Goal: Task Accomplishment & Management: Complete application form

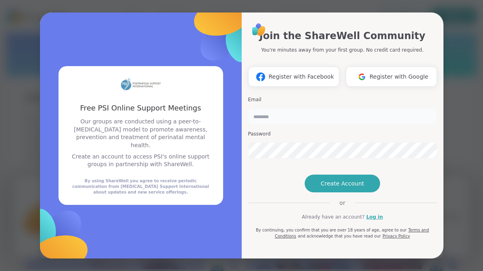
click at [294, 108] on input "email" at bounding box center [342, 116] width 189 height 16
type input "**********"
click at [336, 188] on span "Create Account" at bounding box center [343, 183] width 44 height 8
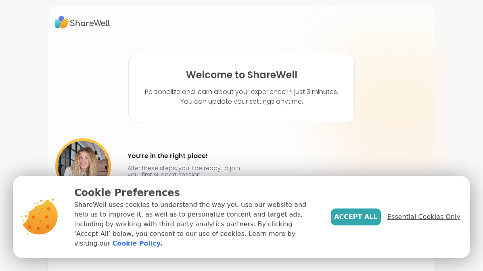
click at [409, 221] on span "Essential Cookies Only" at bounding box center [423, 217] width 73 height 10
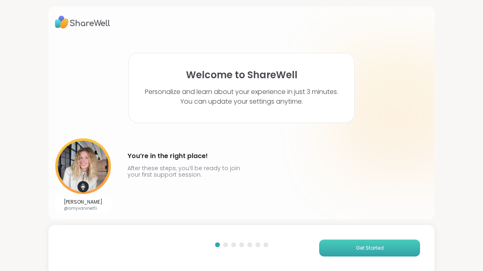
click at [352, 245] on button "Get Started" at bounding box center [369, 248] width 101 height 17
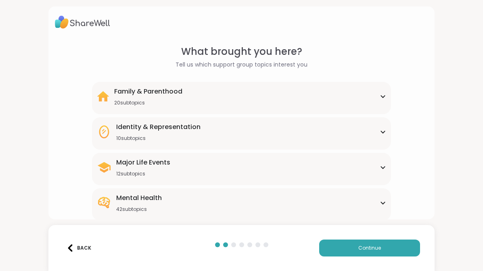
click at [330, 100] on div "Family & Parenthood 20 subtopics" at bounding box center [241, 96] width 289 height 19
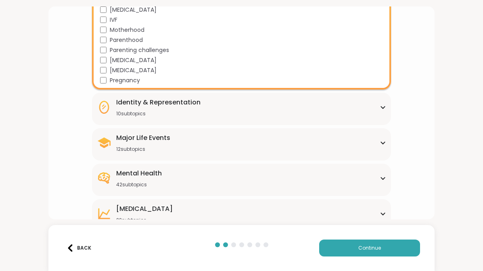
scroll to position [225, 0]
click at [186, 111] on div "10 subtopics" at bounding box center [158, 113] width 84 height 6
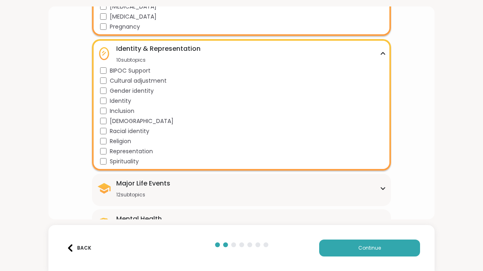
scroll to position [275, 0]
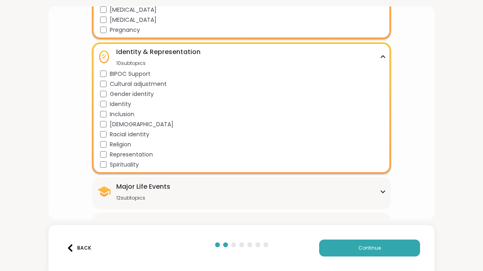
click at [379, 59] on div "Identity & Representation 10 subtopics" at bounding box center [241, 56] width 289 height 19
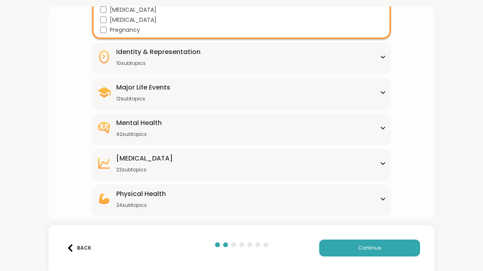
click at [358, 90] on div "Major Life Events 12 subtopics" at bounding box center [241, 92] width 289 height 19
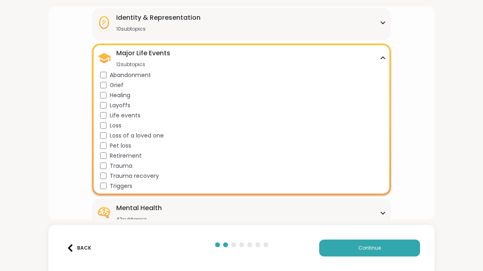
scroll to position [315, 0]
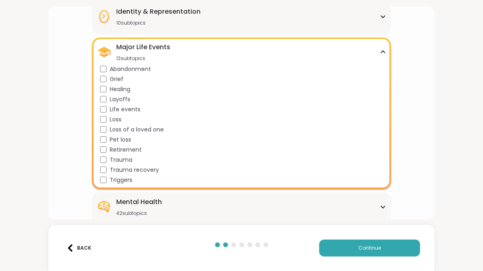
click at [383, 52] on icon at bounding box center [383, 52] width 4 height 2
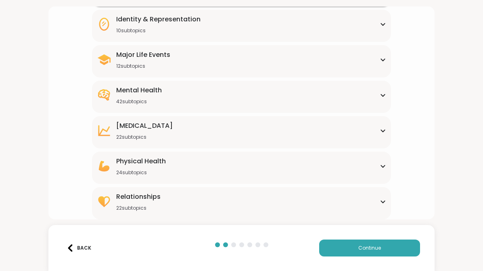
scroll to position [308, 0]
click at [382, 94] on icon at bounding box center [383, 95] width 6 height 4
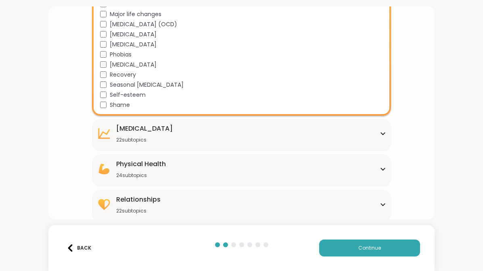
scroll to position [711, 0]
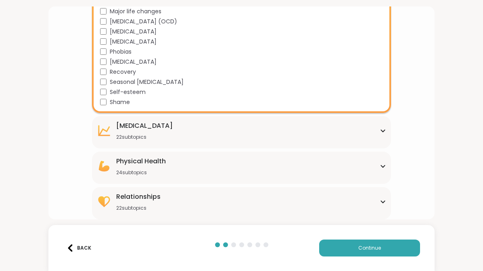
click at [384, 130] on icon at bounding box center [383, 131] width 4 height 2
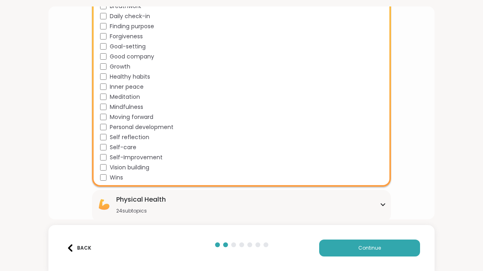
scroll to position [931, 0]
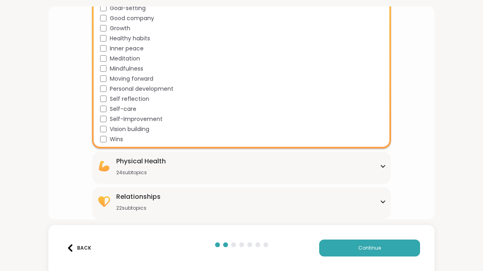
click at [390, 207] on div "Relationships 22 subtopics Being single Cheating Closure Codependency Dating Di…" at bounding box center [241, 203] width 298 height 32
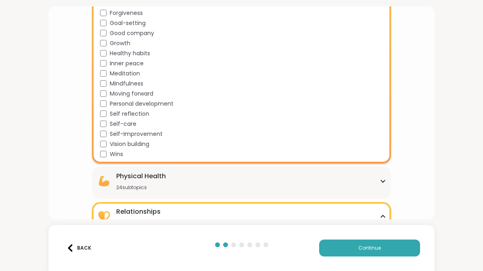
scroll to position [913, 0]
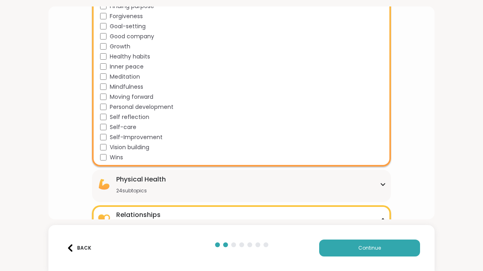
click at [312, 192] on div "Physical Health 24 subtopics" at bounding box center [241, 184] width 289 height 19
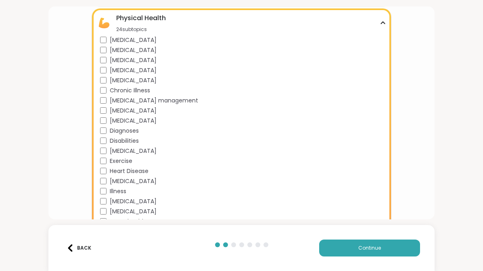
scroll to position [1077, 0]
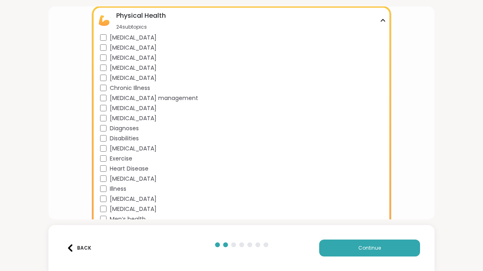
click at [136, 38] on span "[MEDICAL_DATA]" at bounding box center [133, 37] width 47 height 8
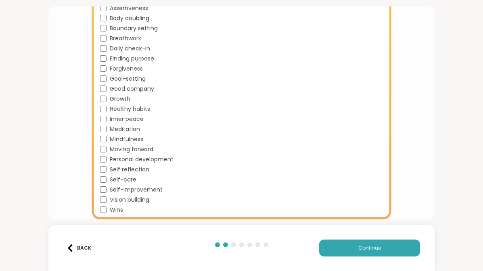
scroll to position [860, 0]
click at [107, 153] on div "Moving forward" at bounding box center [243, 150] width 286 height 8
click at [365, 249] on span "Continue" at bounding box center [369, 247] width 23 height 7
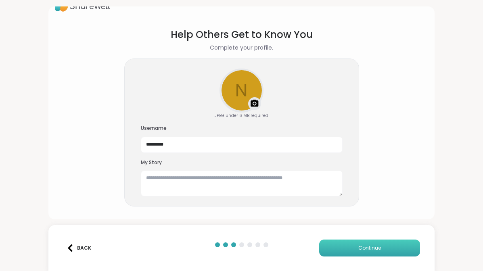
scroll to position [17, 0]
click at [248, 187] on textarea at bounding box center [242, 184] width 202 height 26
click at [252, 105] on img at bounding box center [255, 104] width 10 height 10
click at [362, 247] on span "Continue" at bounding box center [369, 247] width 23 height 7
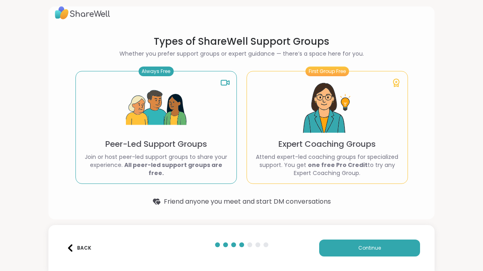
click at [211, 133] on div "Always Free Peer-Led Support Groups Join or host peer-led support groups to sha…" at bounding box center [155, 127] width 161 height 113
click at [388, 248] on button "Continue" at bounding box center [369, 248] width 101 height 17
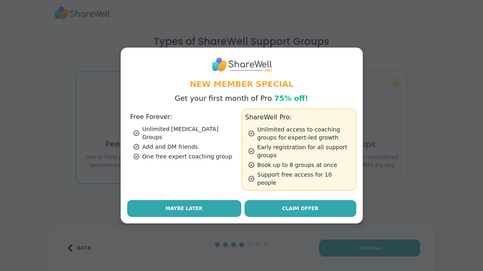
click at [211, 205] on button "Maybe Later" at bounding box center [184, 208] width 114 height 17
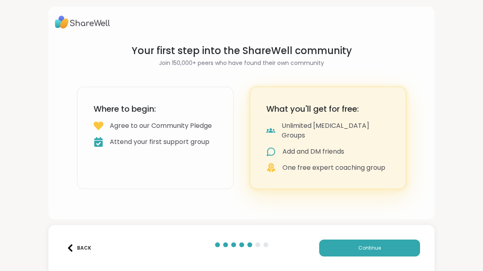
scroll to position [0, 0]
click at [377, 244] on span "Continue" at bounding box center [369, 247] width 23 height 7
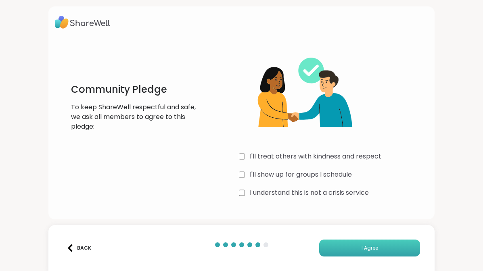
click at [381, 246] on button "I Agree" at bounding box center [369, 248] width 101 height 17
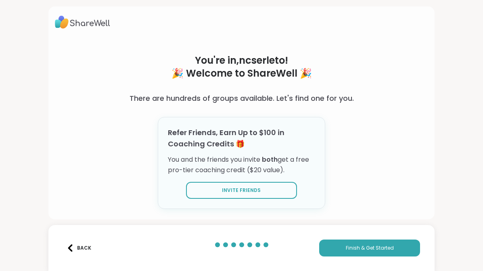
scroll to position [12, 0]
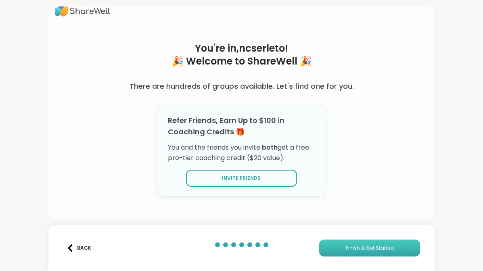
click at [359, 250] on span "Finish & Get Started" at bounding box center [370, 247] width 48 height 7
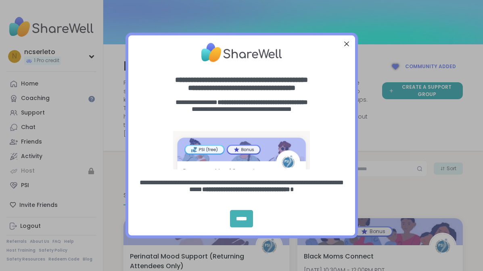
click at [239, 222] on div "*****" at bounding box center [241, 218] width 23 height 17
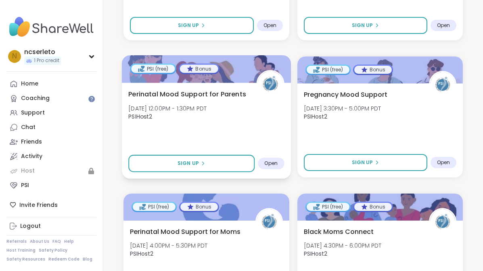
scroll to position [301, 0]
